Goal: Check status: Check status

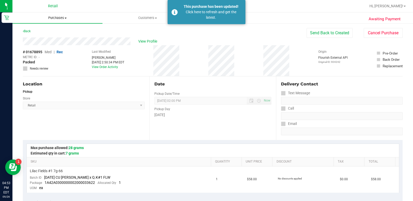
click at [52, 16] on span "Purchases" at bounding box center [57, 18] width 90 height 5
click at [58, 31] on span "Summary of purchases" at bounding box center [38, 31] width 53 height 4
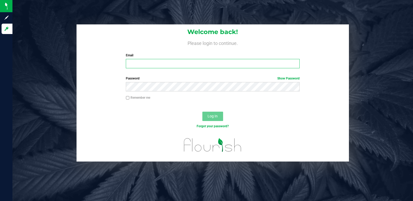
type input "[EMAIL_ADDRESS][DOMAIN_NAME]"
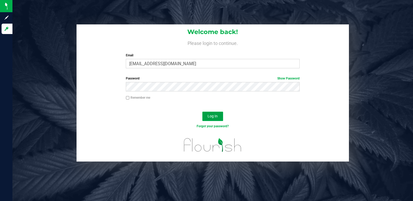
click at [206, 117] on button "Log In" at bounding box center [212, 115] width 21 height 9
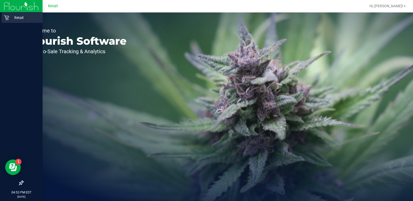
click at [12, 21] on div "Retail" at bounding box center [22, 17] width 41 height 10
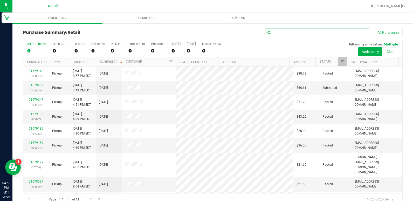
click at [290, 31] on input "text" at bounding box center [317, 33] width 104 height 8
type input "673454"
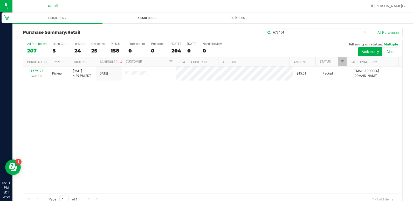
click at [137, 18] on span "Customers" at bounding box center [147, 18] width 89 height 5
click at [131, 30] on span "All customers" at bounding box center [120, 31] width 37 height 4
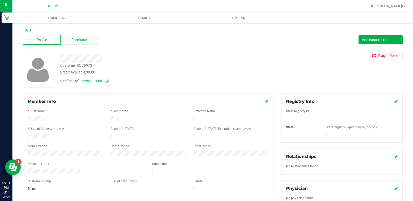
click at [76, 44] on div "Purchases" at bounding box center [80, 40] width 38 height 10
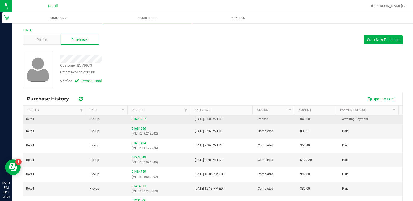
click at [139, 118] on link "01679257" at bounding box center [138, 119] width 15 height 4
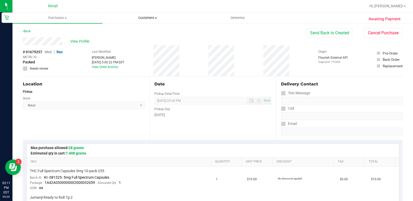
click at [143, 18] on span "Customers" at bounding box center [147, 18] width 89 height 5
click at [142, 31] on li "All customers" at bounding box center [147, 31] width 90 height 6
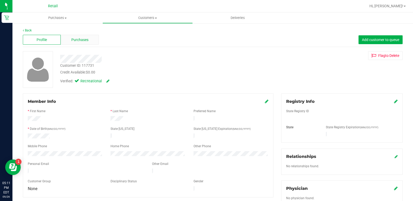
click at [90, 37] on div "Purchases" at bounding box center [80, 40] width 38 height 10
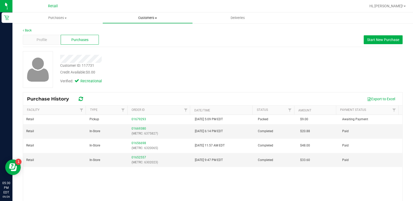
click at [146, 19] on span "Customers" at bounding box center [147, 18] width 89 height 5
click at [137, 35] on span "Add a new customer" at bounding box center [126, 37] width 49 height 4
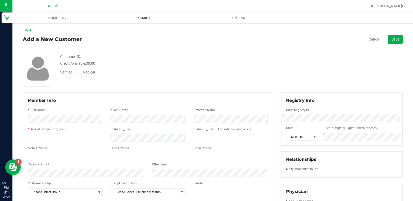
click at [142, 16] on span "Customers" at bounding box center [147, 18] width 89 height 5
click at [130, 30] on span "All customers" at bounding box center [120, 31] width 37 height 4
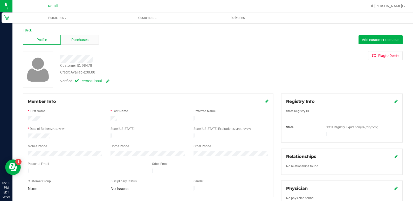
click at [81, 41] on span "Purchases" at bounding box center [79, 39] width 17 height 5
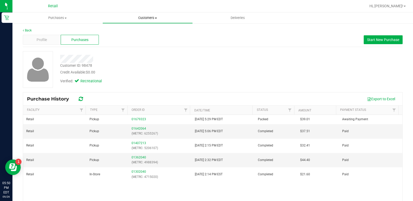
click at [150, 21] on uib-tab-heading "Customers All customers Add a new customer All physicians" at bounding box center [147, 18] width 89 height 10
click at [141, 33] on li "All customers" at bounding box center [147, 31] width 90 height 6
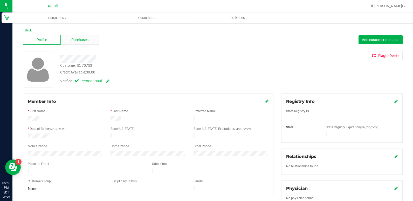
click at [88, 39] on span "Purchases" at bounding box center [79, 39] width 17 height 5
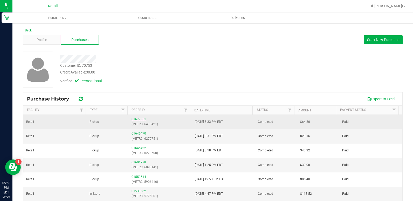
click at [134, 118] on link "01679351" at bounding box center [138, 119] width 15 height 4
